Goal: Leave review/rating

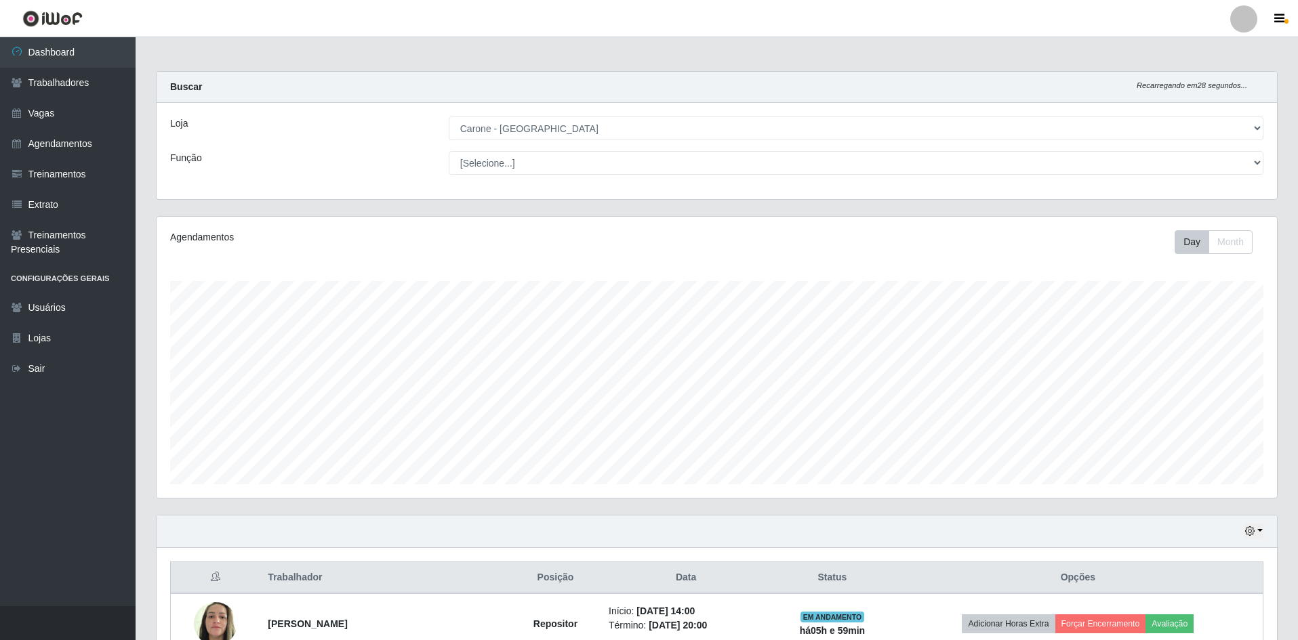
select select "505"
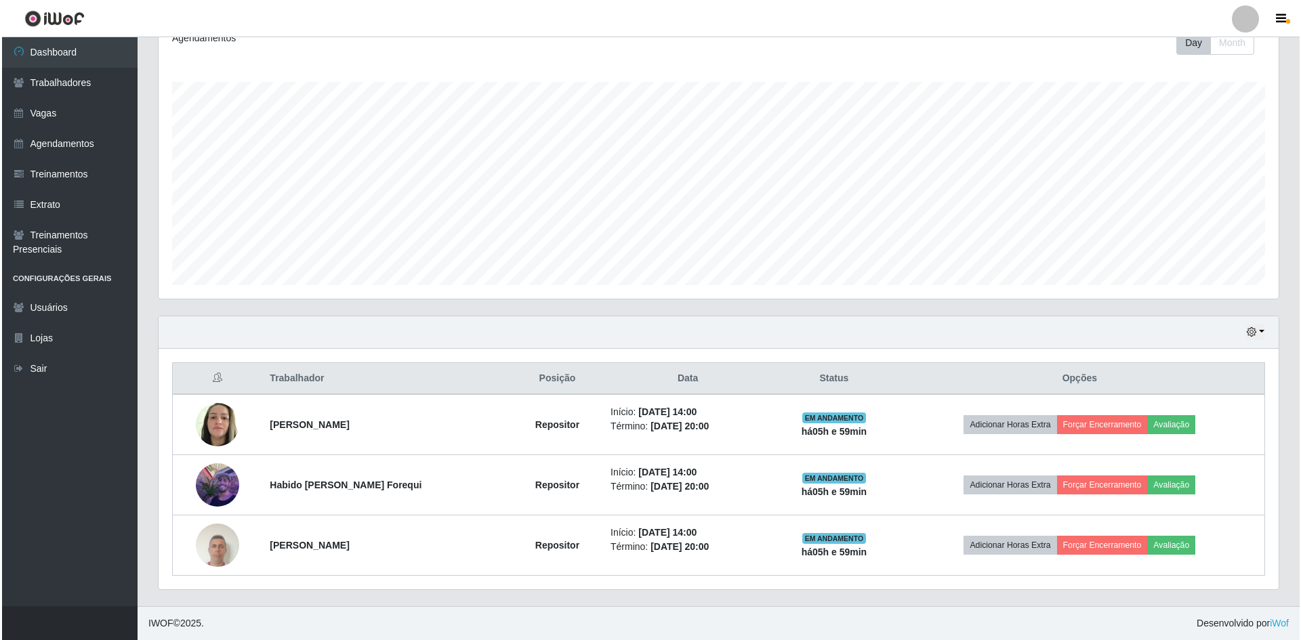
scroll to position [281, 1120]
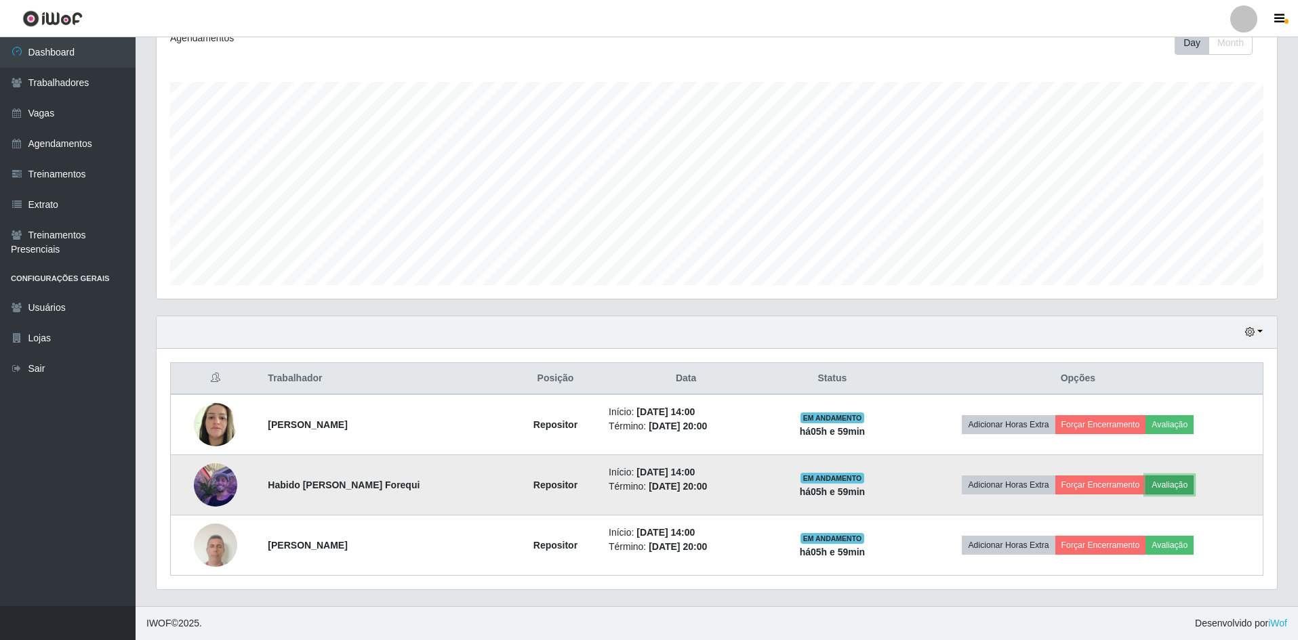
click at [1168, 489] on button "Avaliação" at bounding box center [1169, 485] width 48 height 19
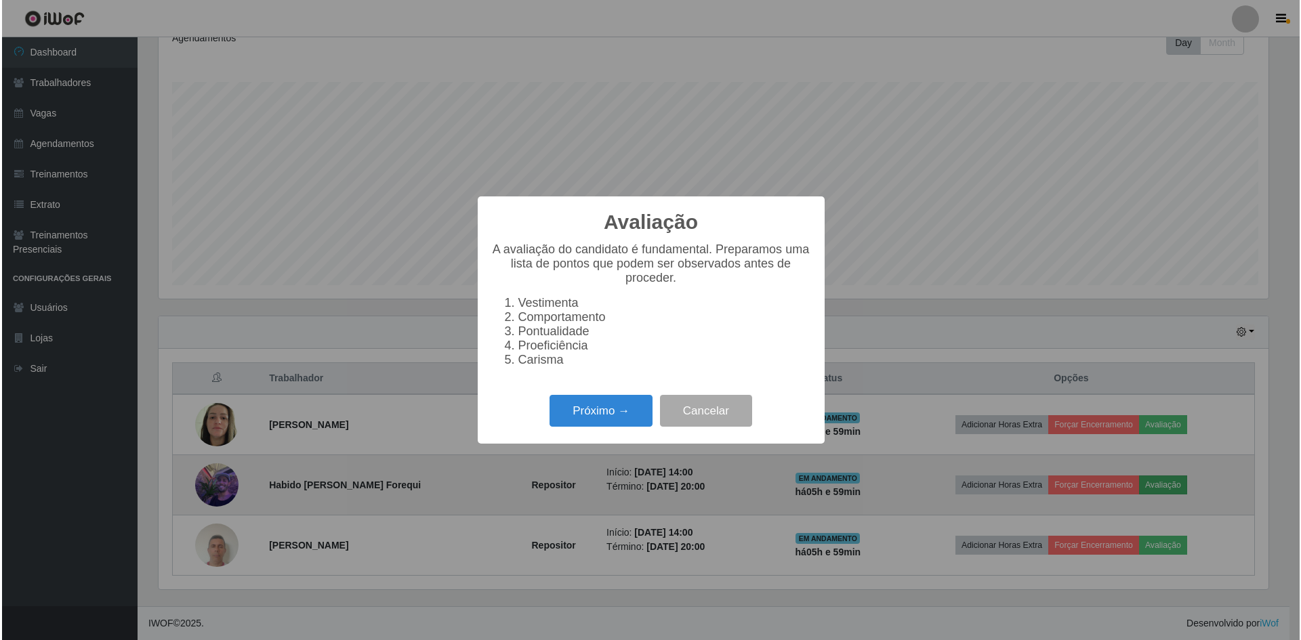
scroll to position [281, 1113]
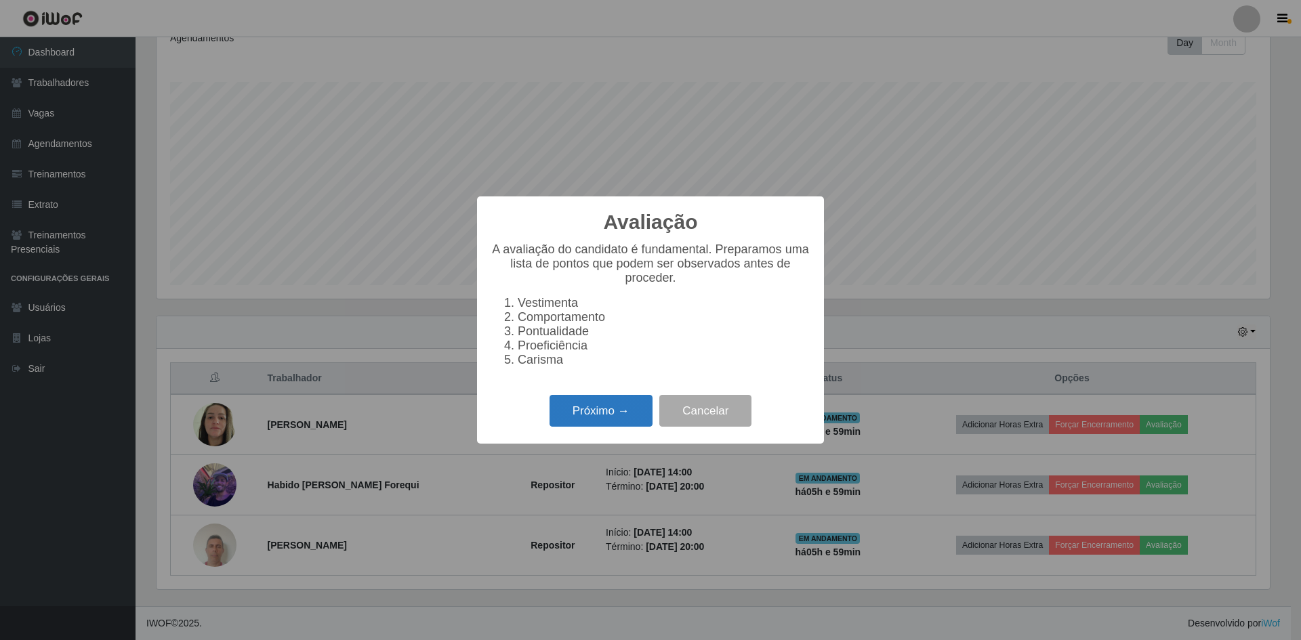
click at [637, 413] on button "Próximo →" at bounding box center [601, 411] width 103 height 32
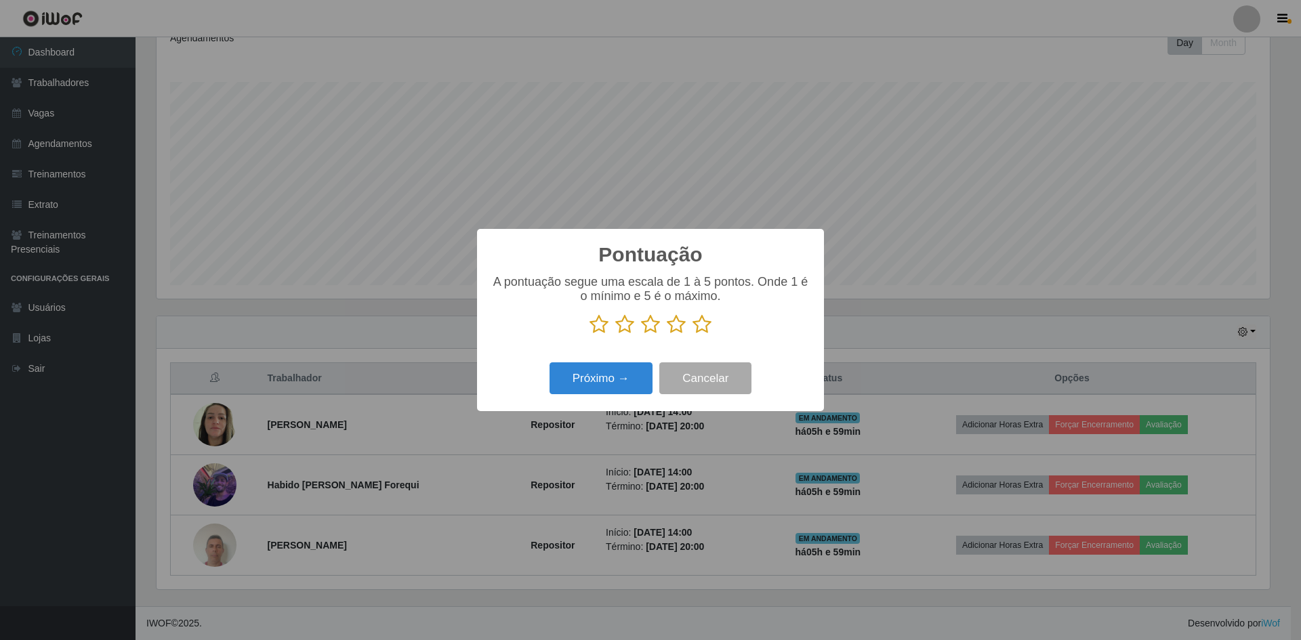
scroll to position [677369, 676537]
click at [697, 325] on icon at bounding box center [702, 324] width 19 height 20
click at [693, 335] on input "radio" at bounding box center [693, 335] width 0 height 0
click at [613, 374] on button "Próximo →" at bounding box center [601, 379] width 103 height 32
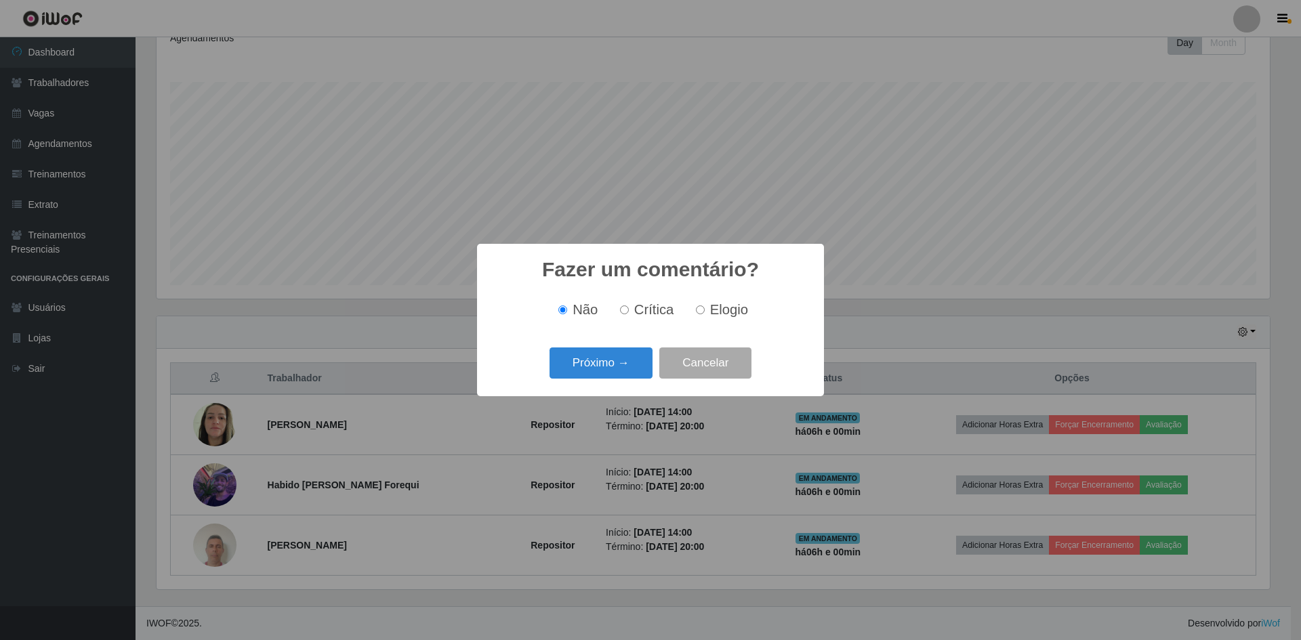
click at [613, 374] on button "Próximo →" at bounding box center [601, 364] width 103 height 32
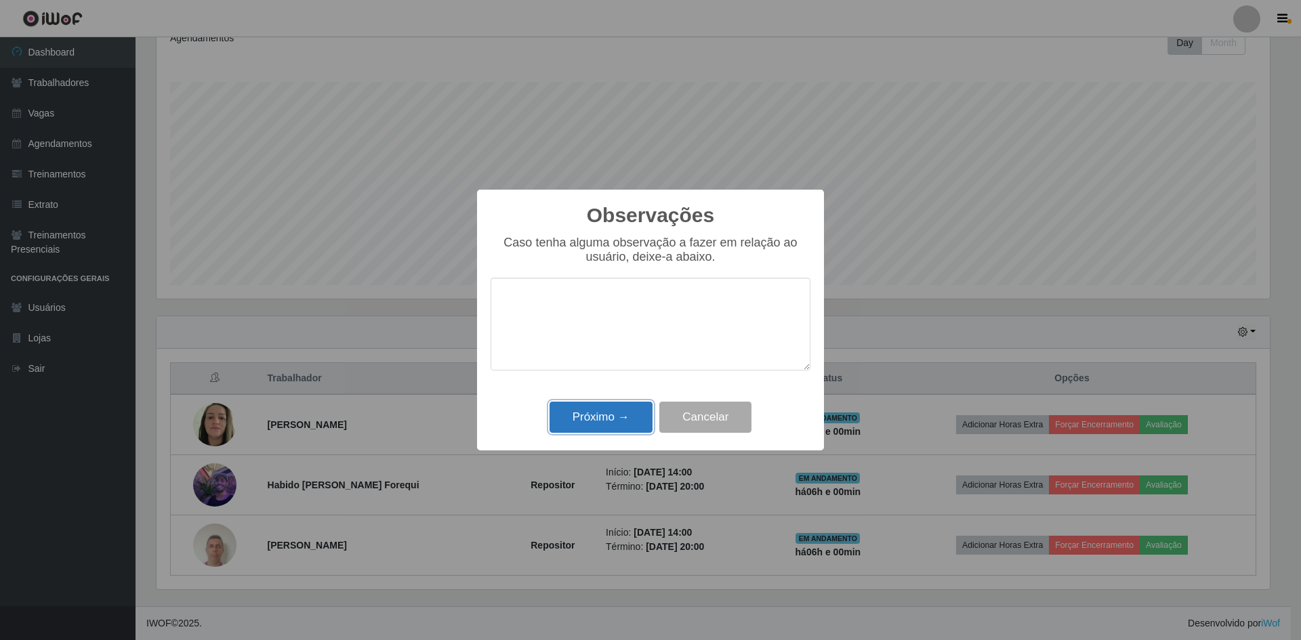
click at [600, 416] on button "Próximo →" at bounding box center [601, 418] width 103 height 32
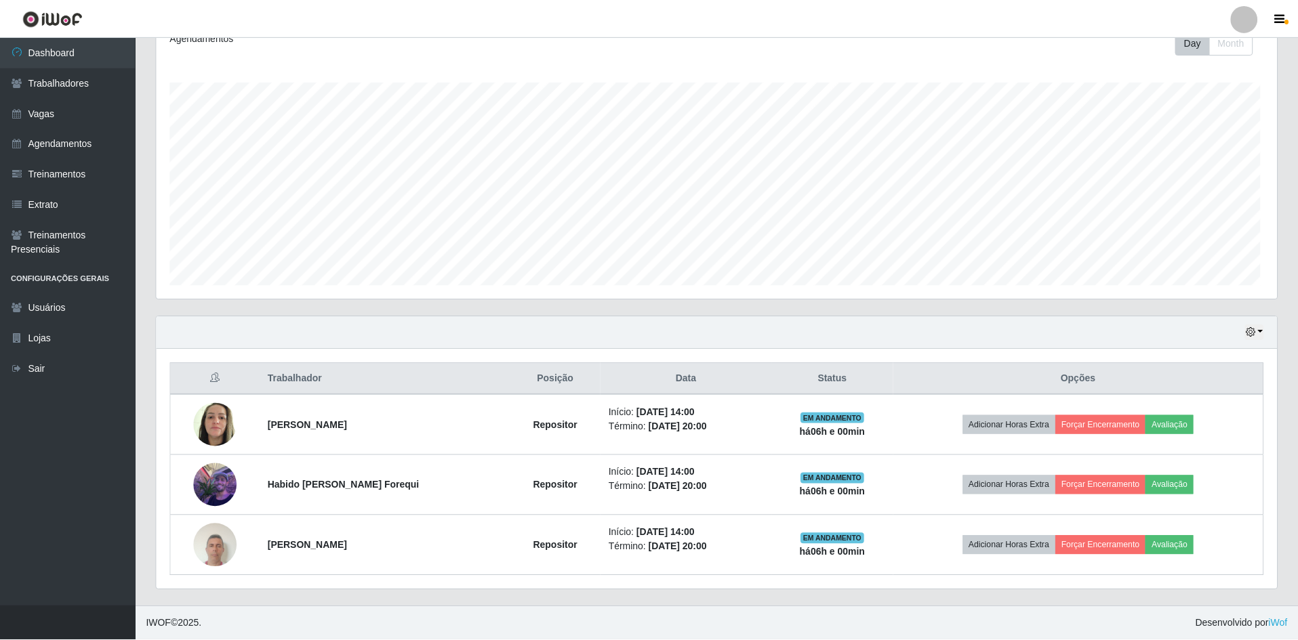
scroll to position [281, 1120]
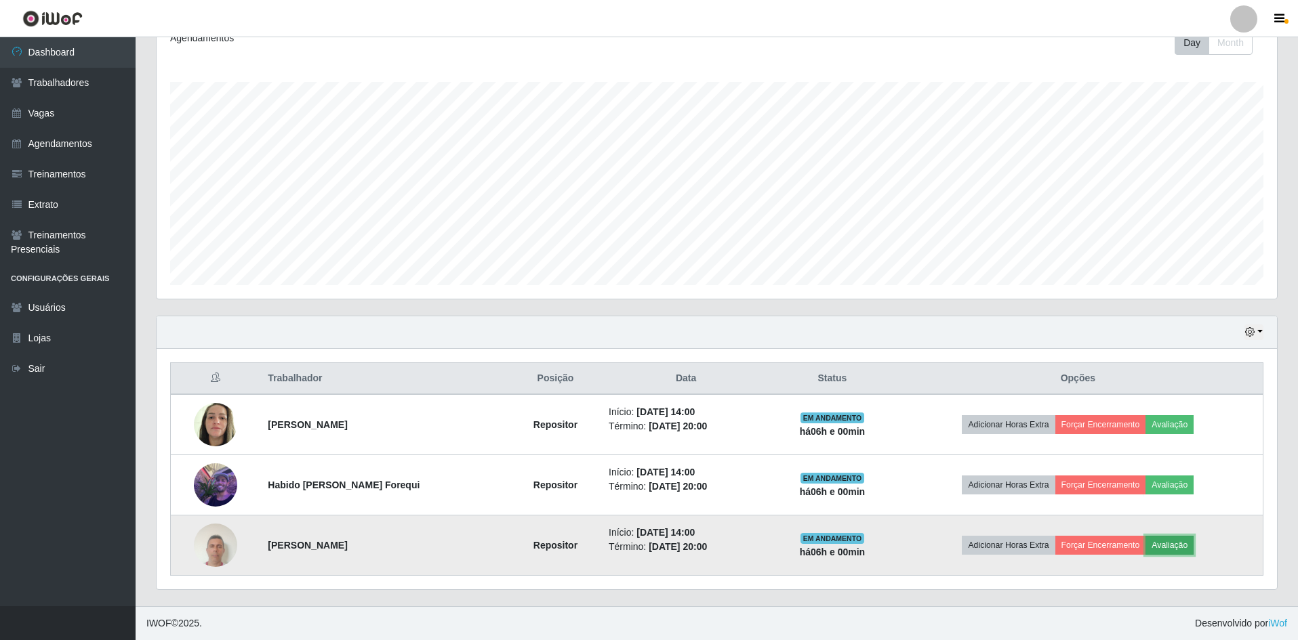
click at [1178, 547] on button "Avaliação" at bounding box center [1169, 545] width 48 height 19
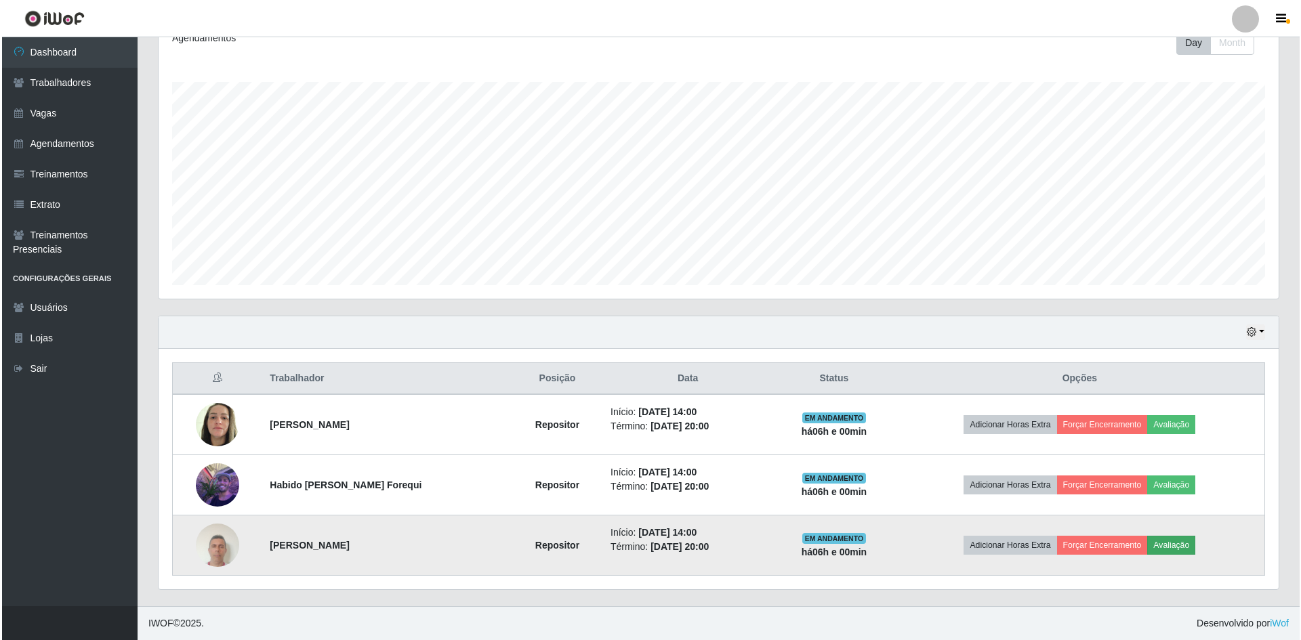
scroll to position [281, 1113]
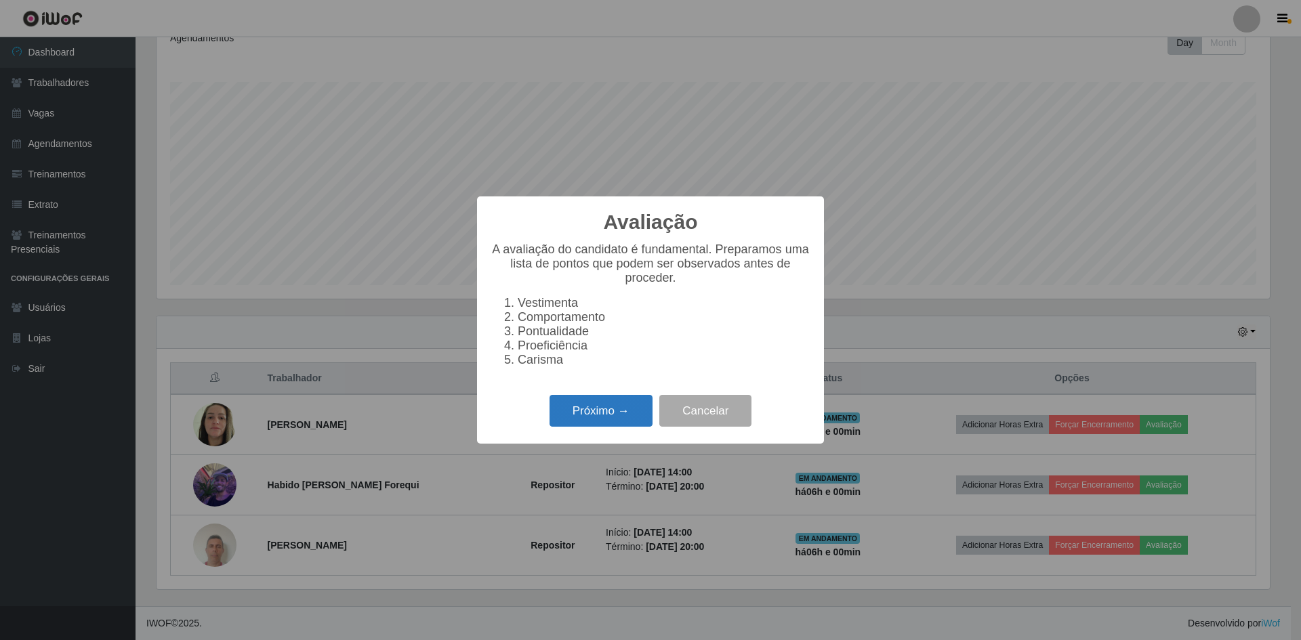
click at [632, 427] on button "Próximo →" at bounding box center [601, 411] width 103 height 32
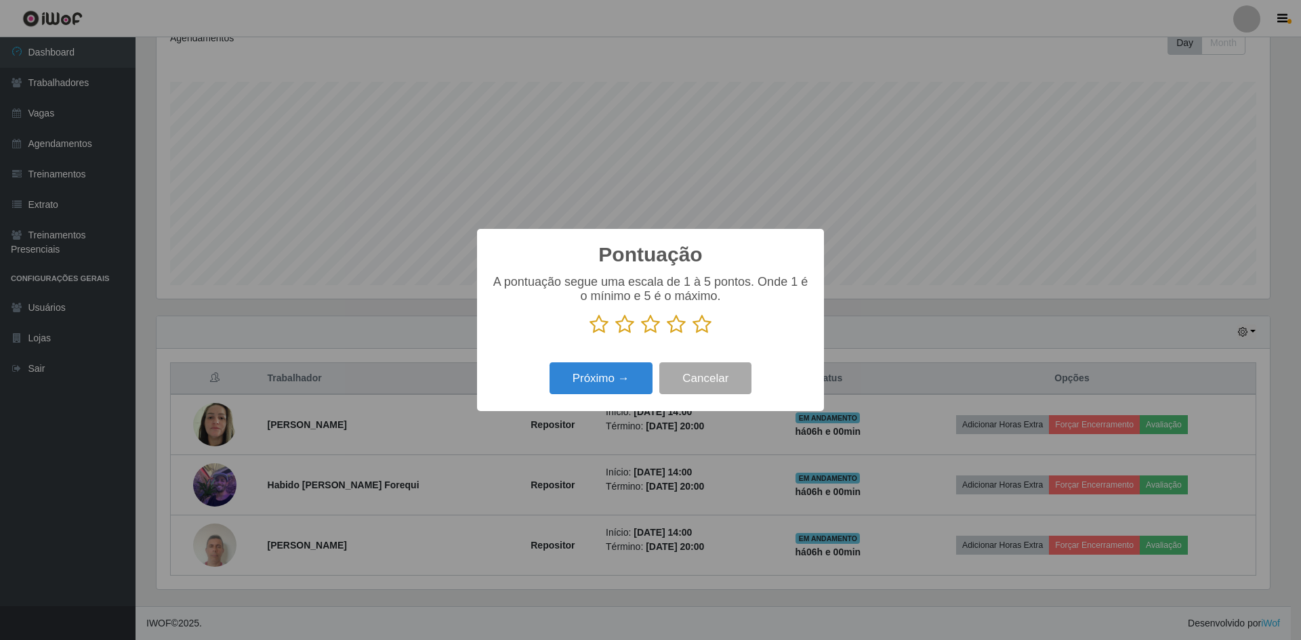
scroll to position [677369, 676537]
click at [702, 327] on icon at bounding box center [702, 324] width 19 height 20
click at [693, 335] on input "radio" at bounding box center [693, 335] width 0 height 0
click at [611, 375] on button "Próximo →" at bounding box center [601, 379] width 103 height 32
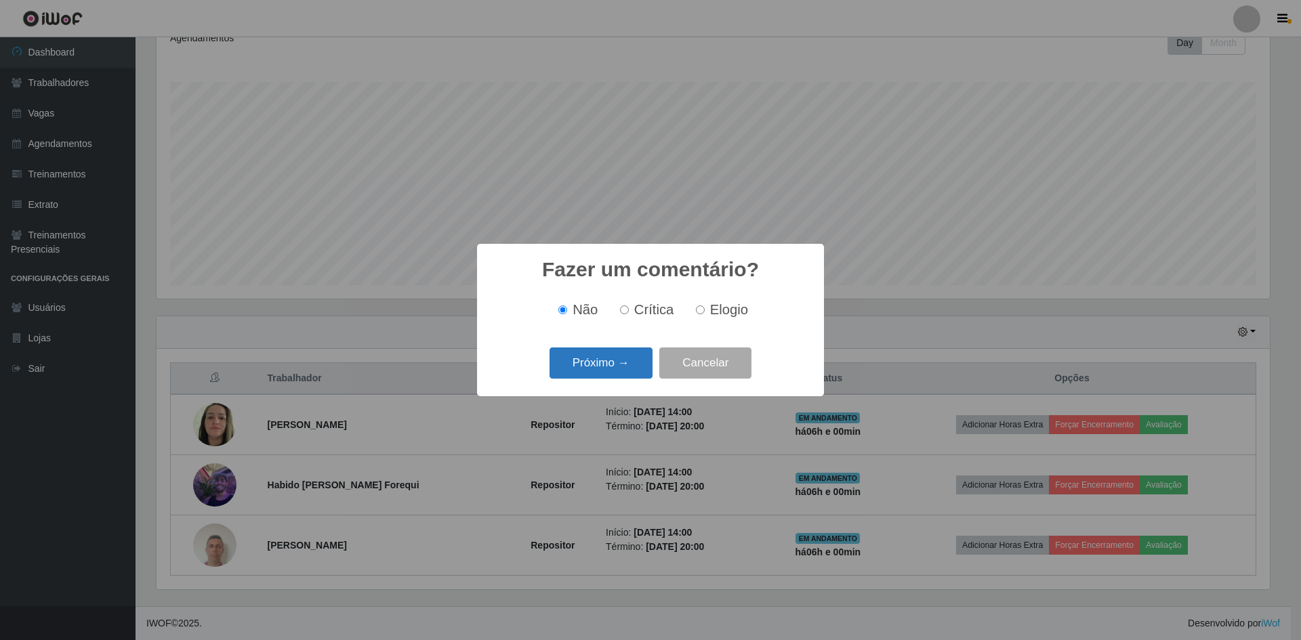
click at [598, 350] on button "Próximo →" at bounding box center [601, 364] width 103 height 32
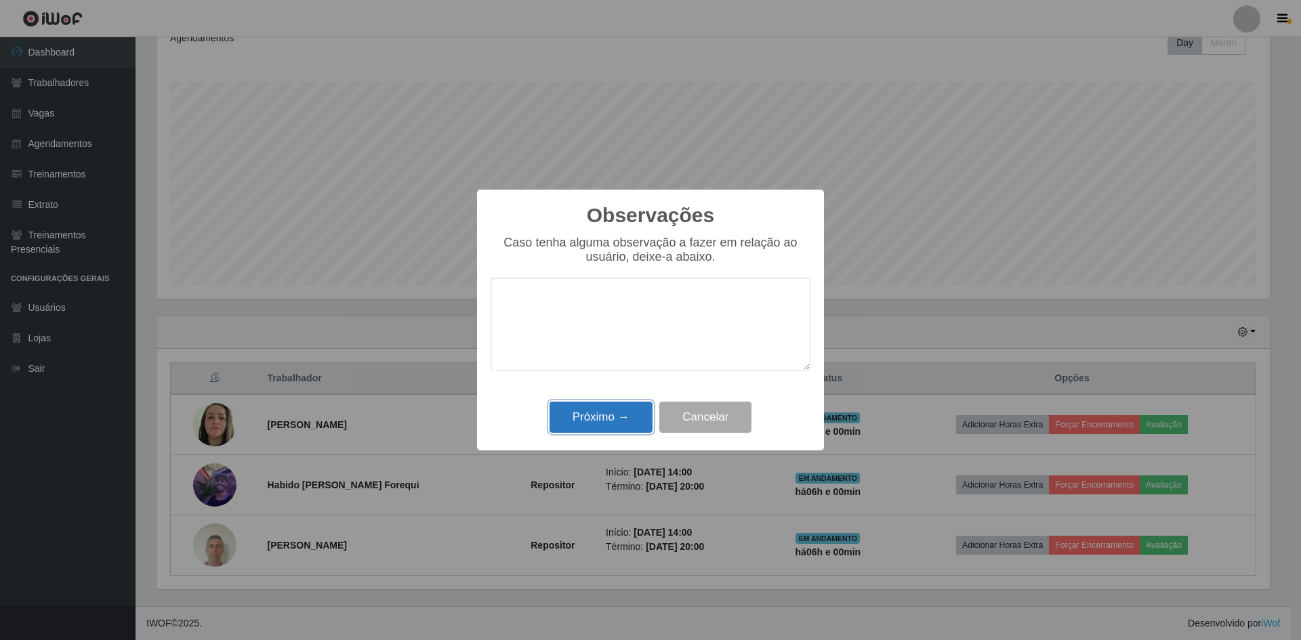
click at [625, 424] on button "Próximo →" at bounding box center [601, 418] width 103 height 32
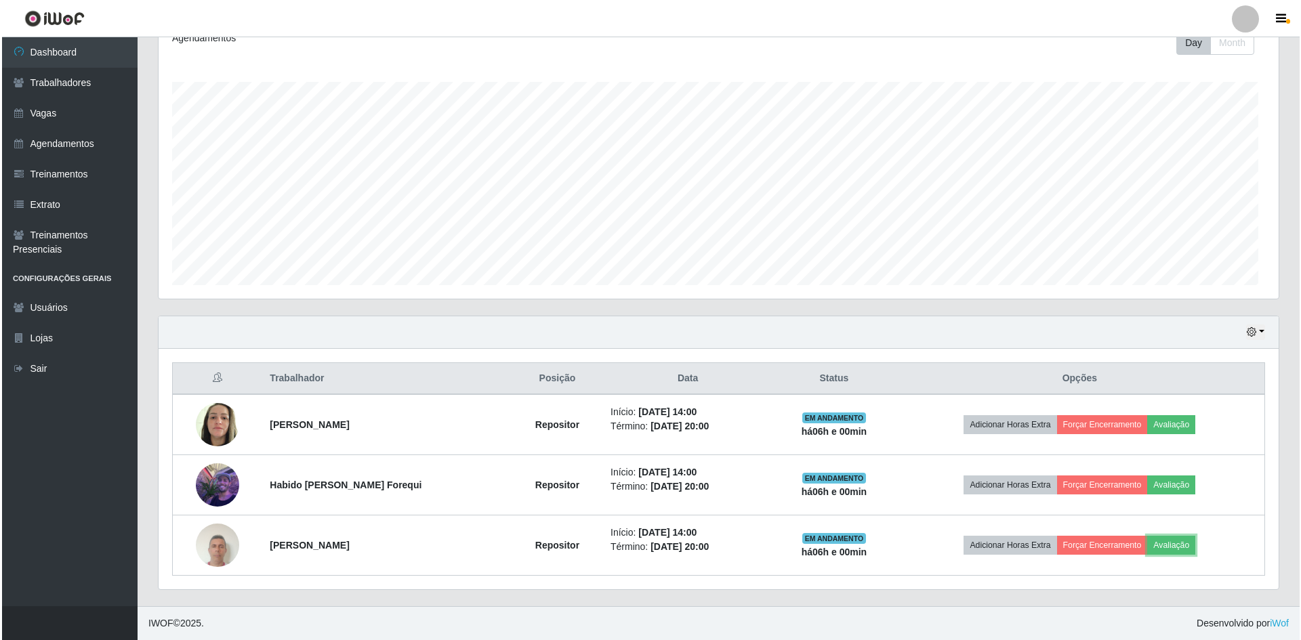
scroll to position [281, 1120]
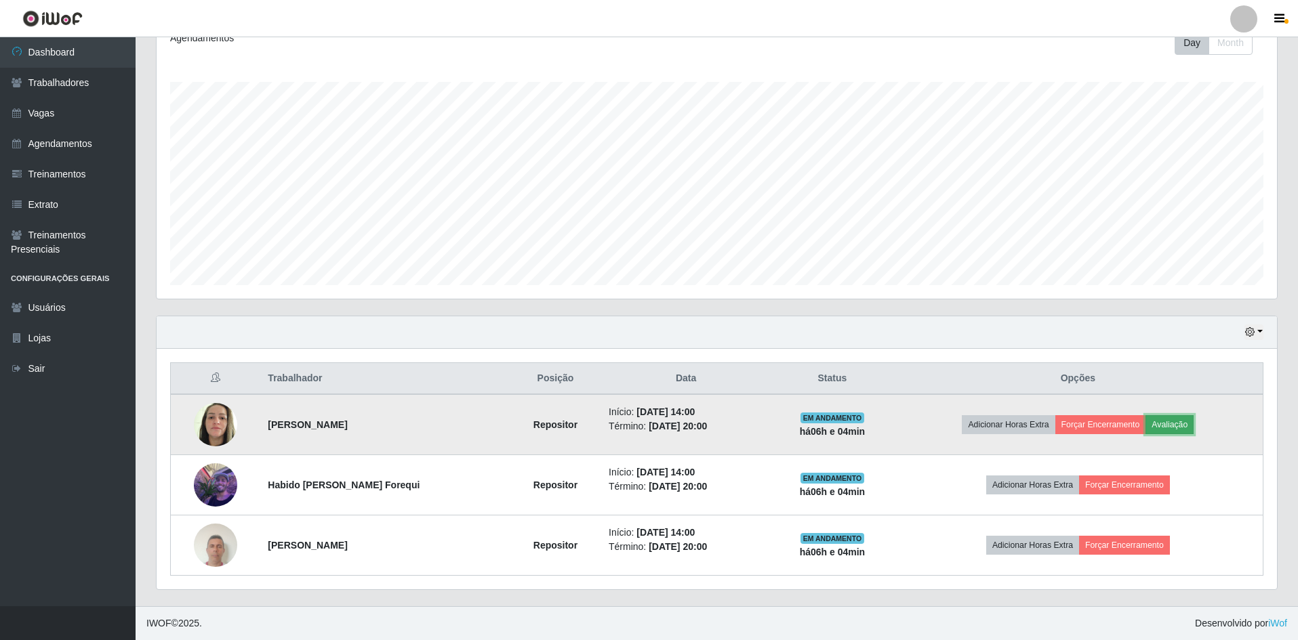
click at [1184, 420] on button "Avaliação" at bounding box center [1169, 424] width 48 height 19
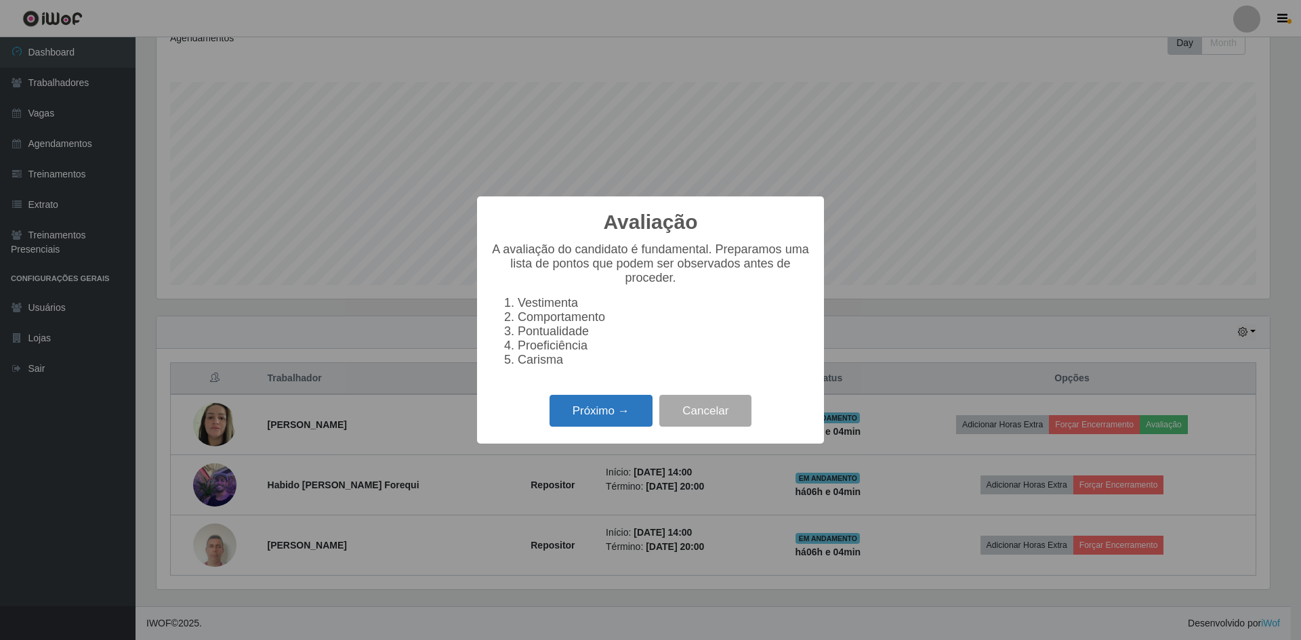
click at [619, 424] on button "Próximo →" at bounding box center [601, 411] width 103 height 32
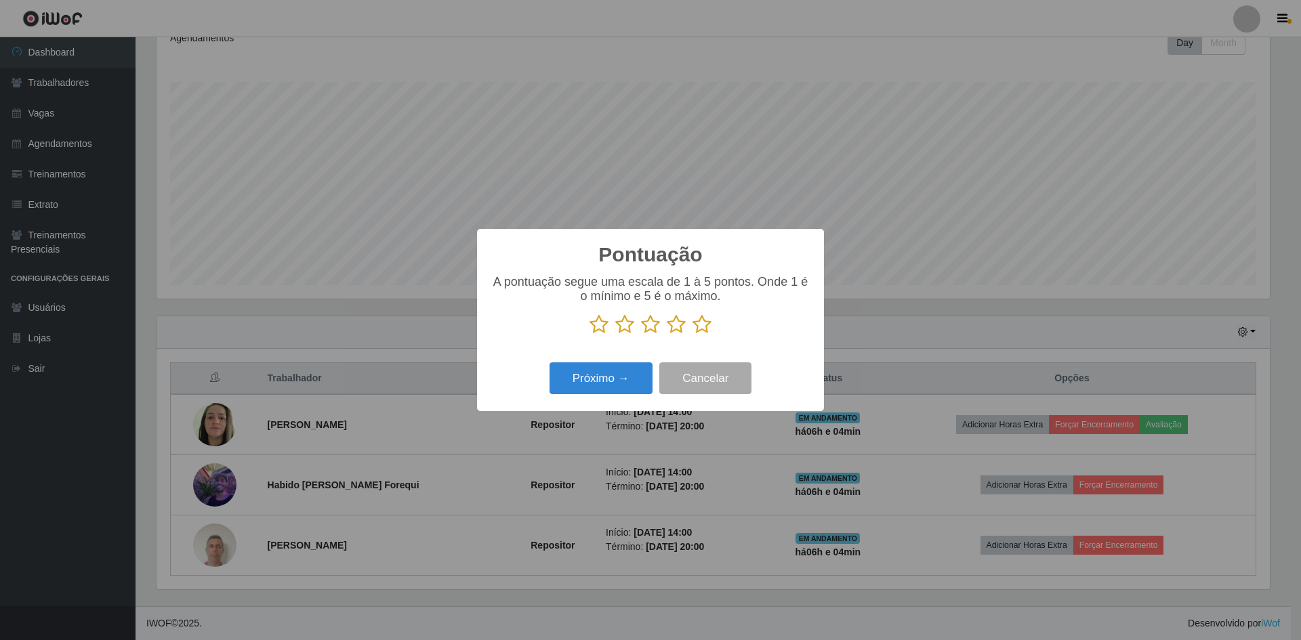
click at [696, 329] on icon at bounding box center [702, 324] width 19 height 20
click at [693, 335] on input "radio" at bounding box center [693, 335] width 0 height 0
click at [628, 377] on button "Próximo →" at bounding box center [601, 379] width 103 height 32
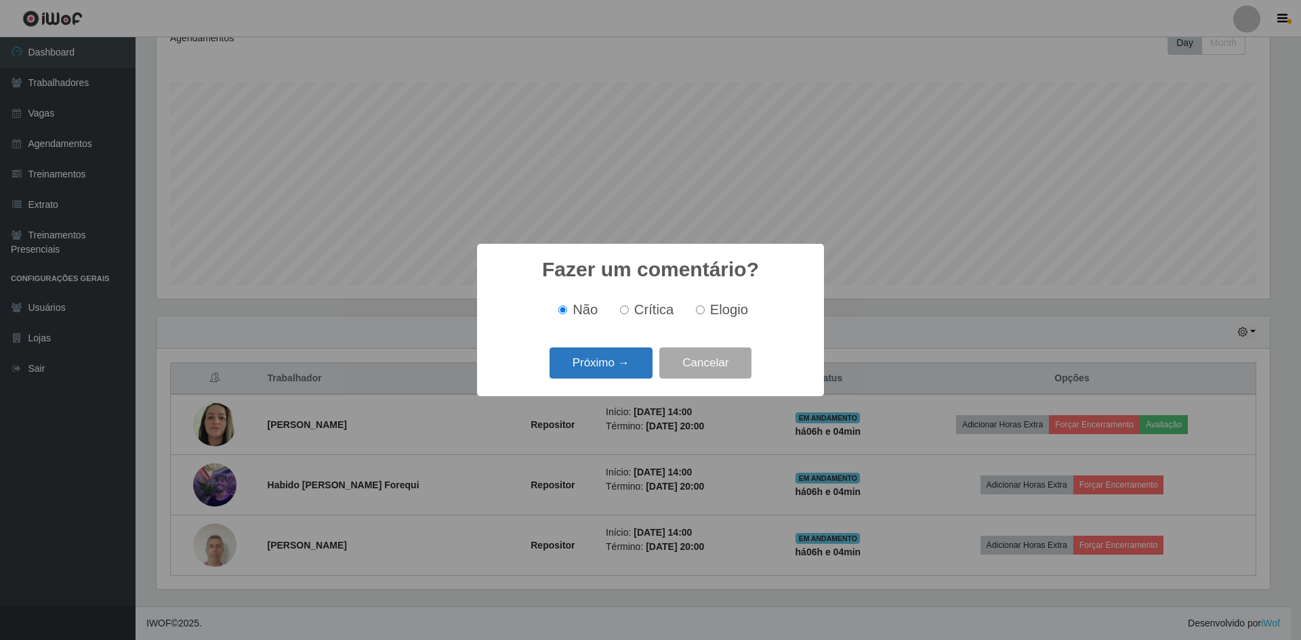
click at [634, 374] on button "Próximo →" at bounding box center [601, 364] width 103 height 32
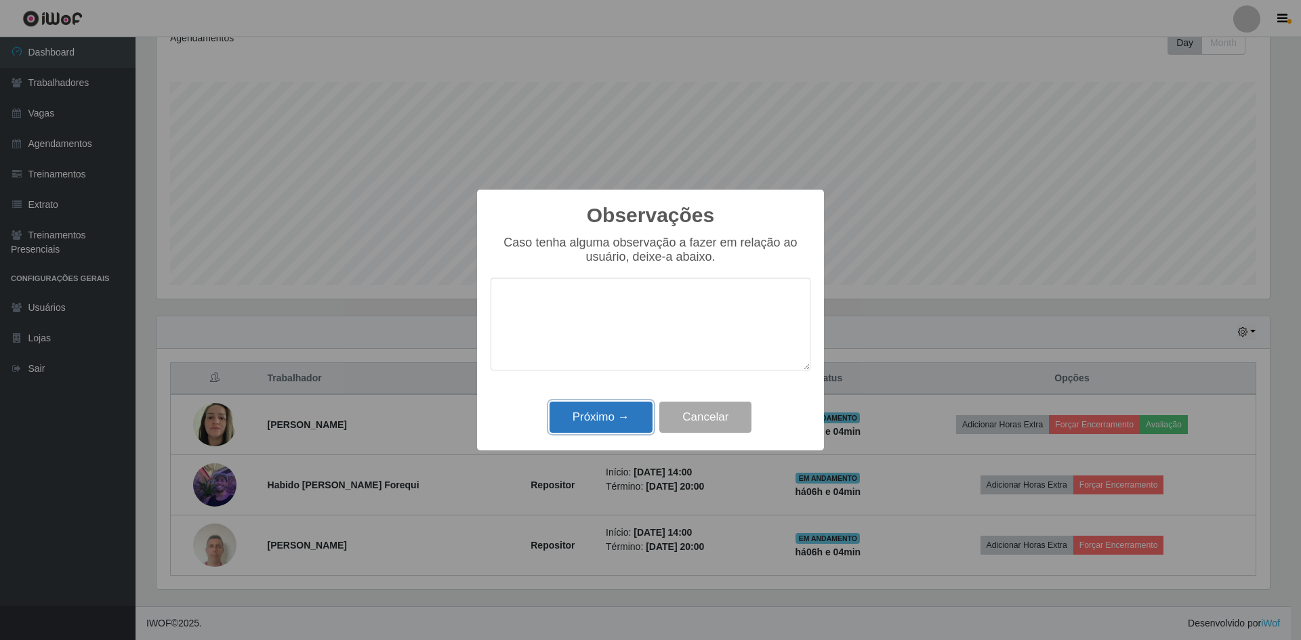
click at [614, 419] on button "Próximo →" at bounding box center [601, 418] width 103 height 32
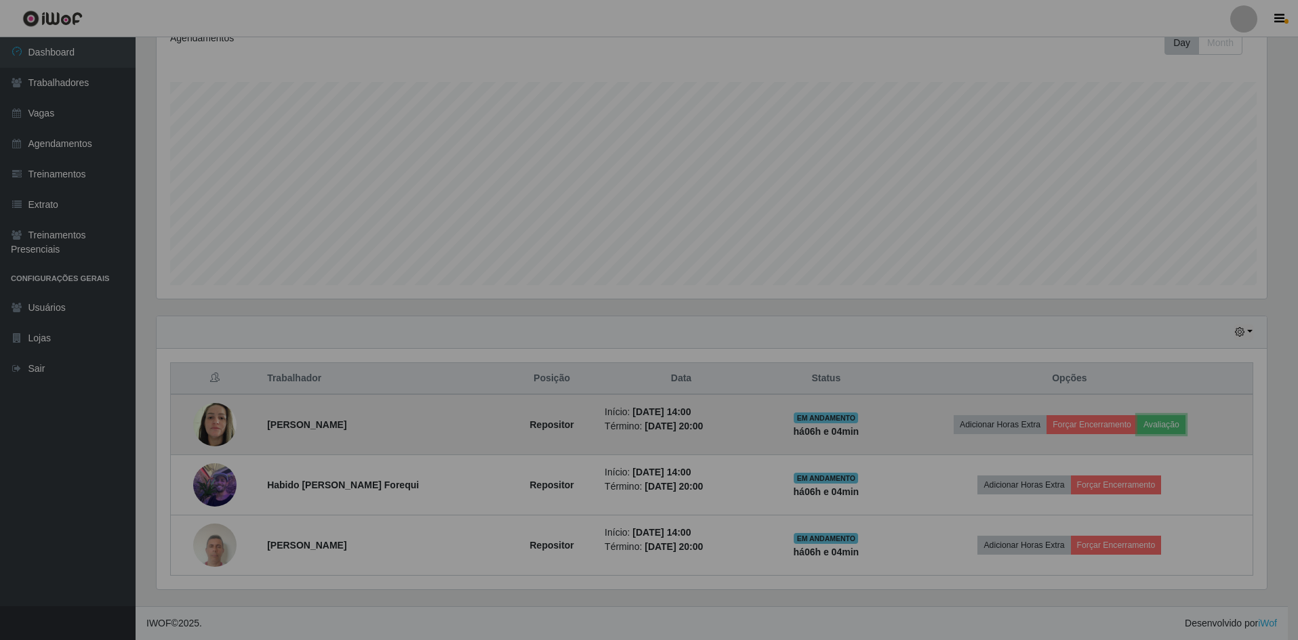
scroll to position [281, 1120]
